Goal: Understand process/instructions: Learn about a topic

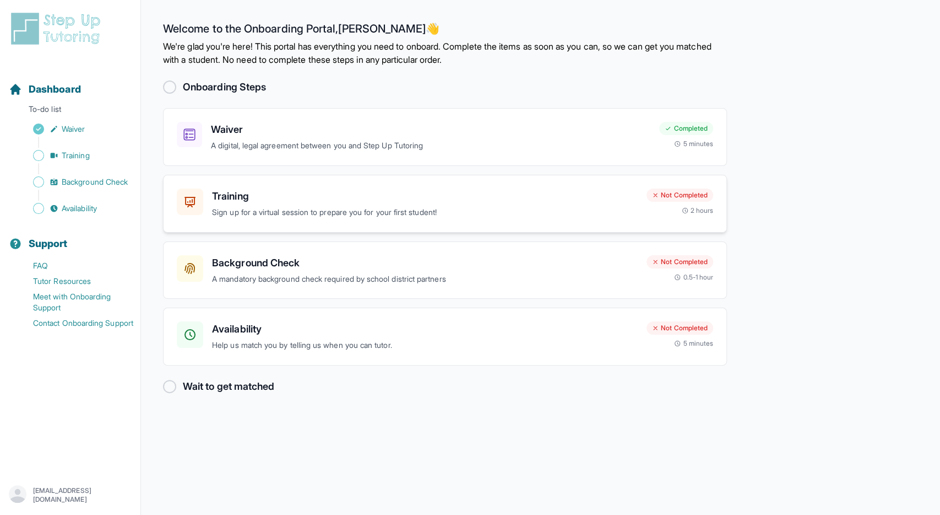
click at [316, 208] on p "Sign up for a virtual session to prepare you for your first student!" at bounding box center [425, 212] width 426 height 13
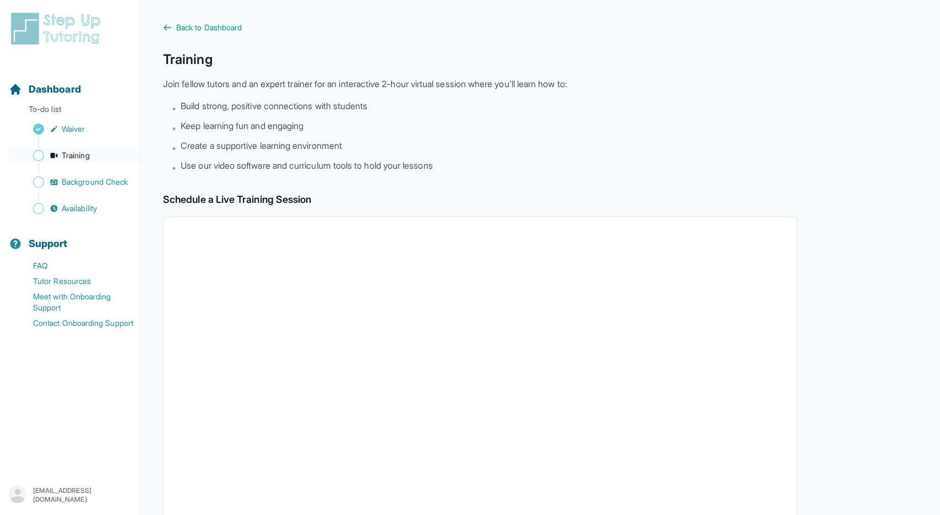
click at [64, 154] on span "Training" at bounding box center [76, 155] width 28 height 11
click at [53, 92] on span "Dashboard" at bounding box center [55, 89] width 52 height 15
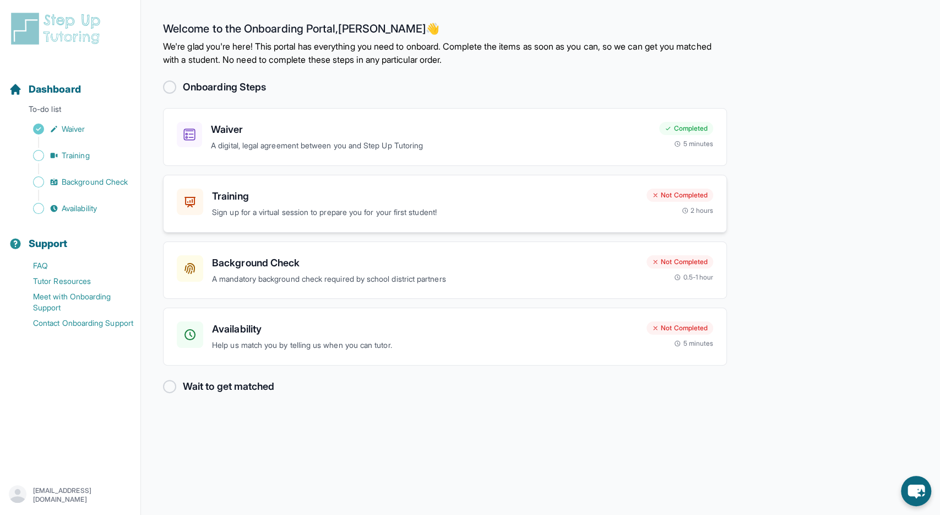
click at [403, 224] on div "Training Sign up for a virtual session to prepare you for your first student! N…" at bounding box center [445, 204] width 564 height 58
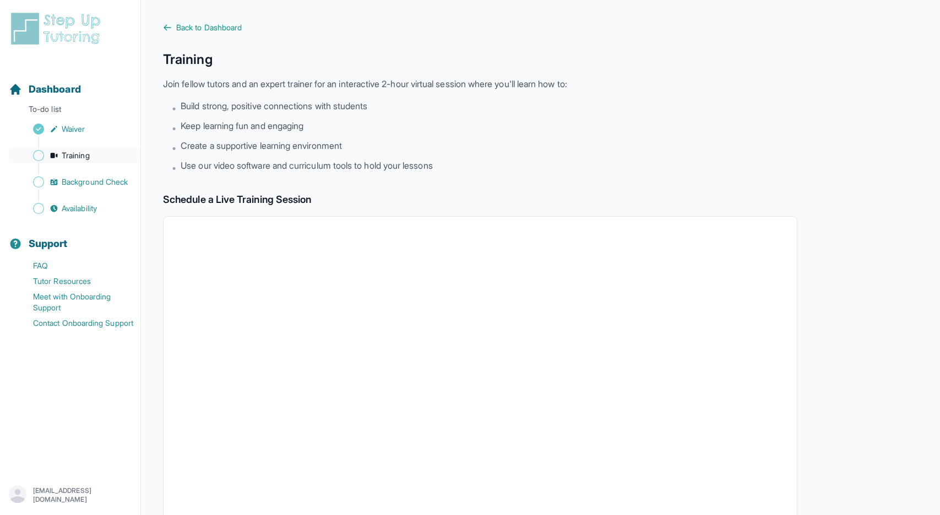
click at [83, 161] on link "Training" at bounding box center [75, 155] width 132 height 15
click at [70, 89] on span "Dashboard" at bounding box center [55, 89] width 52 height 15
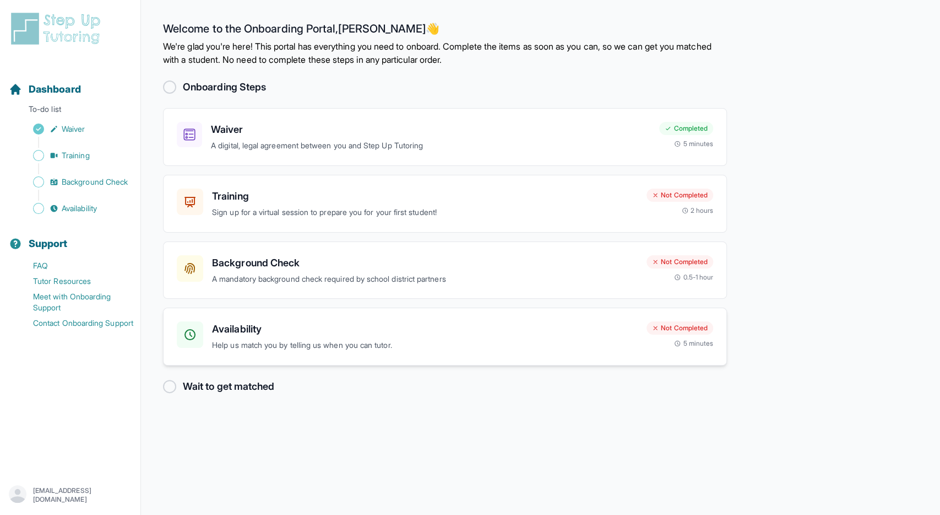
click at [256, 329] on h3 "Availability" at bounding box center [425, 328] width 426 height 15
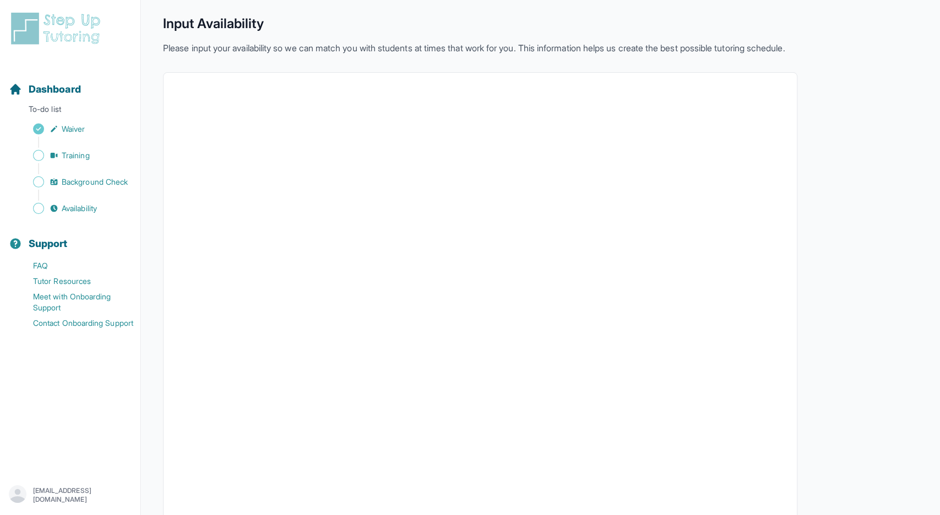
scroll to position [125, 0]
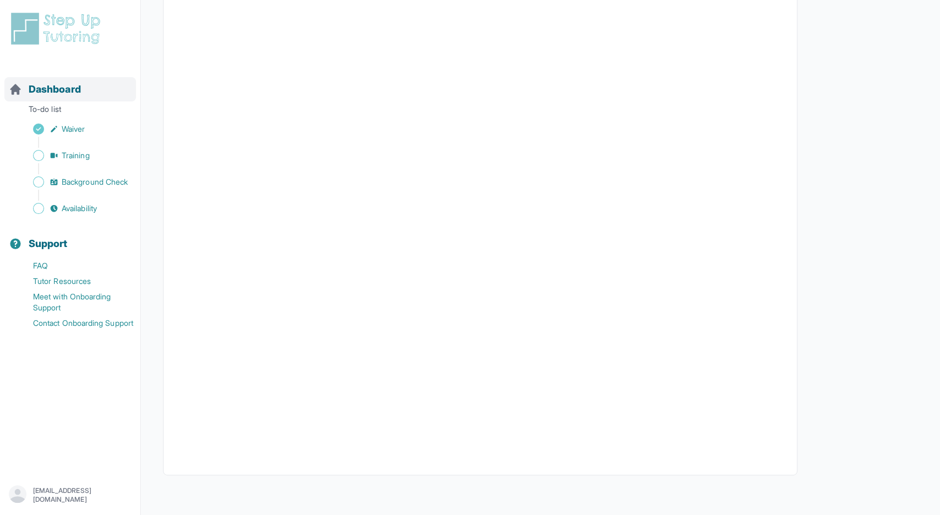
click at [63, 90] on span "Dashboard" at bounding box center [55, 89] width 52 height 15
